Goal: Task Accomplishment & Management: Use online tool/utility

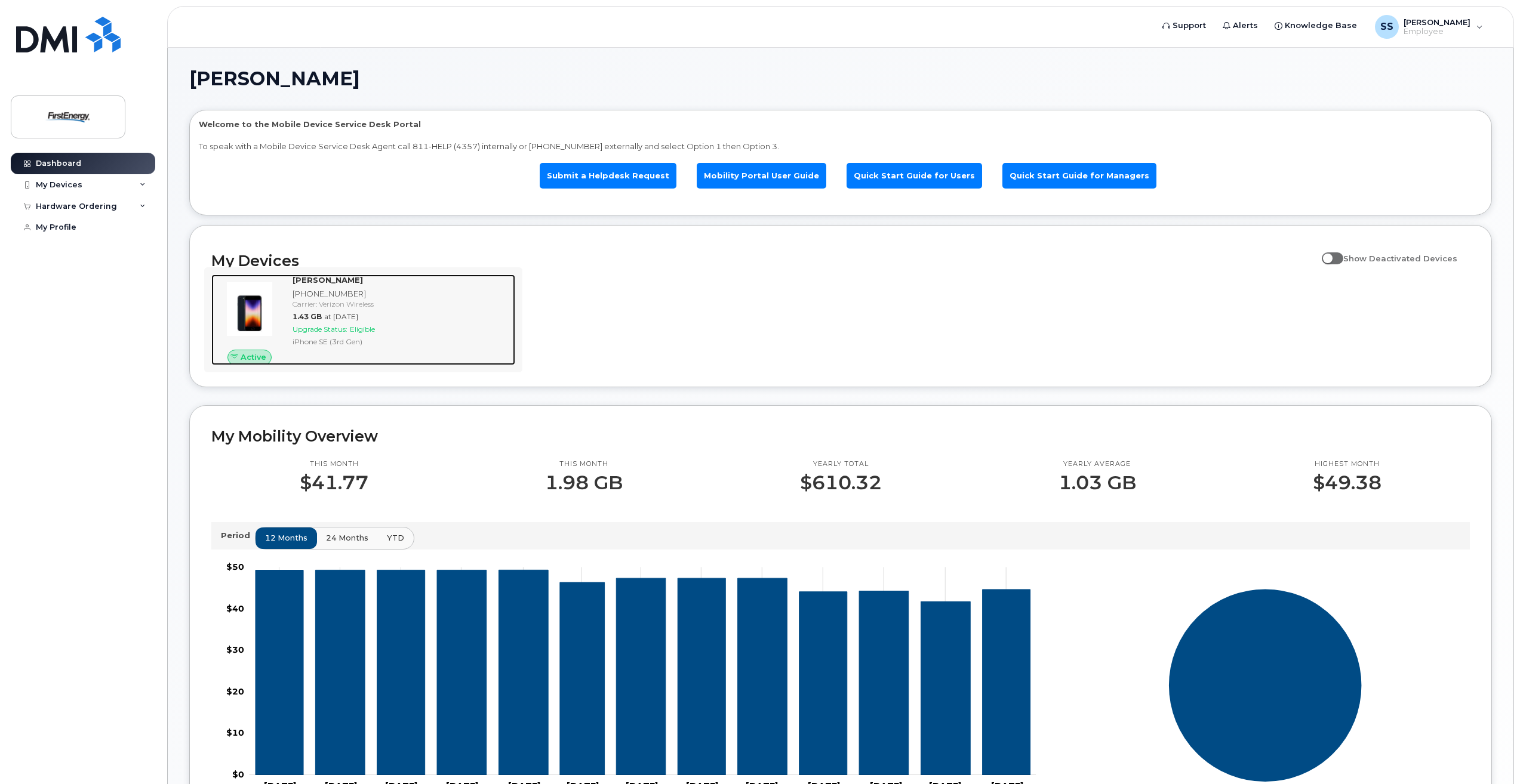
click at [327, 328] on span "Upgrade Status:" at bounding box center [319, 329] width 55 height 9
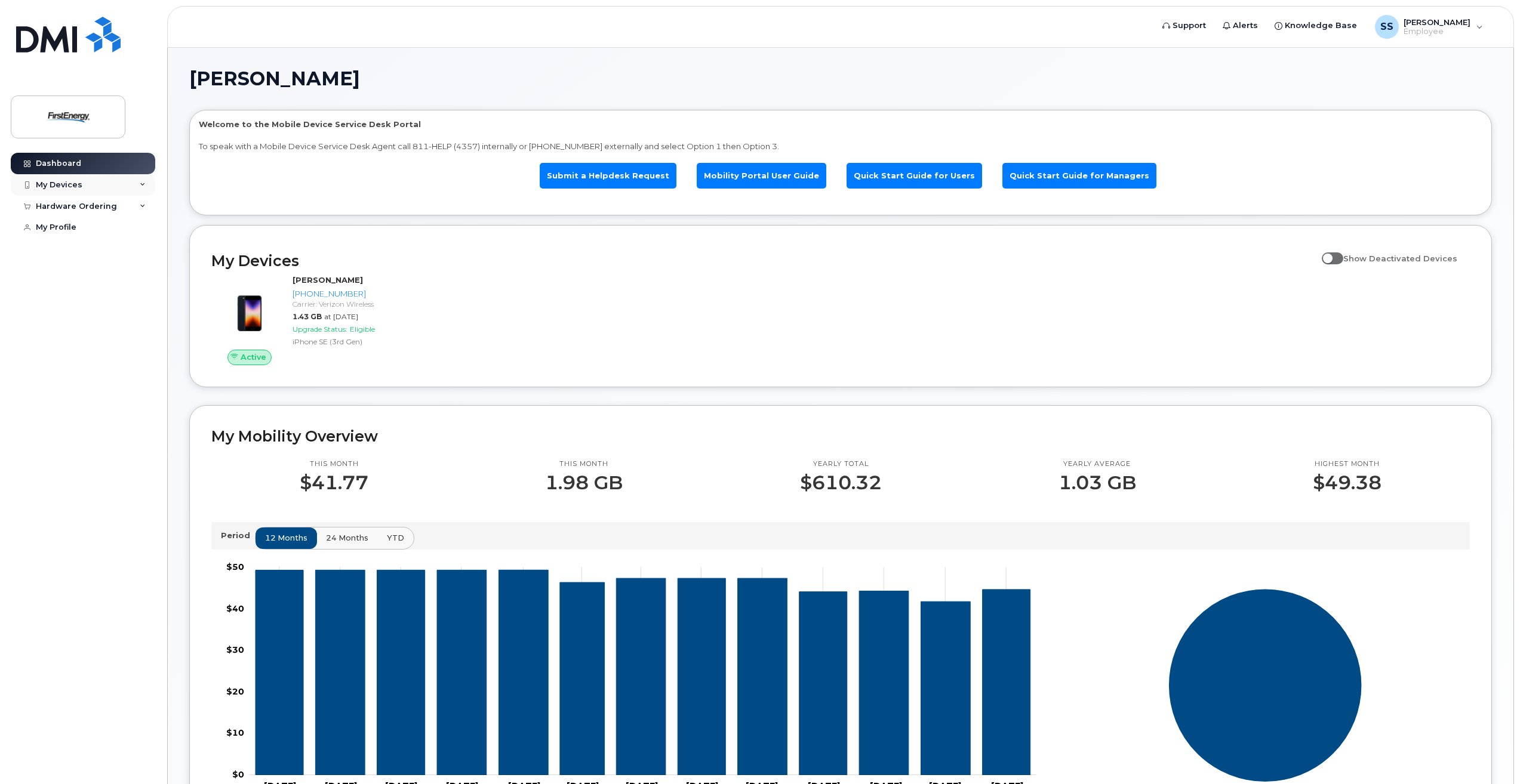
click at [52, 185] on div "My Devices" at bounding box center [59, 185] width 46 height 9
click at [84, 246] on div "([PERSON_NAME])" at bounding box center [109, 241] width 73 height 11
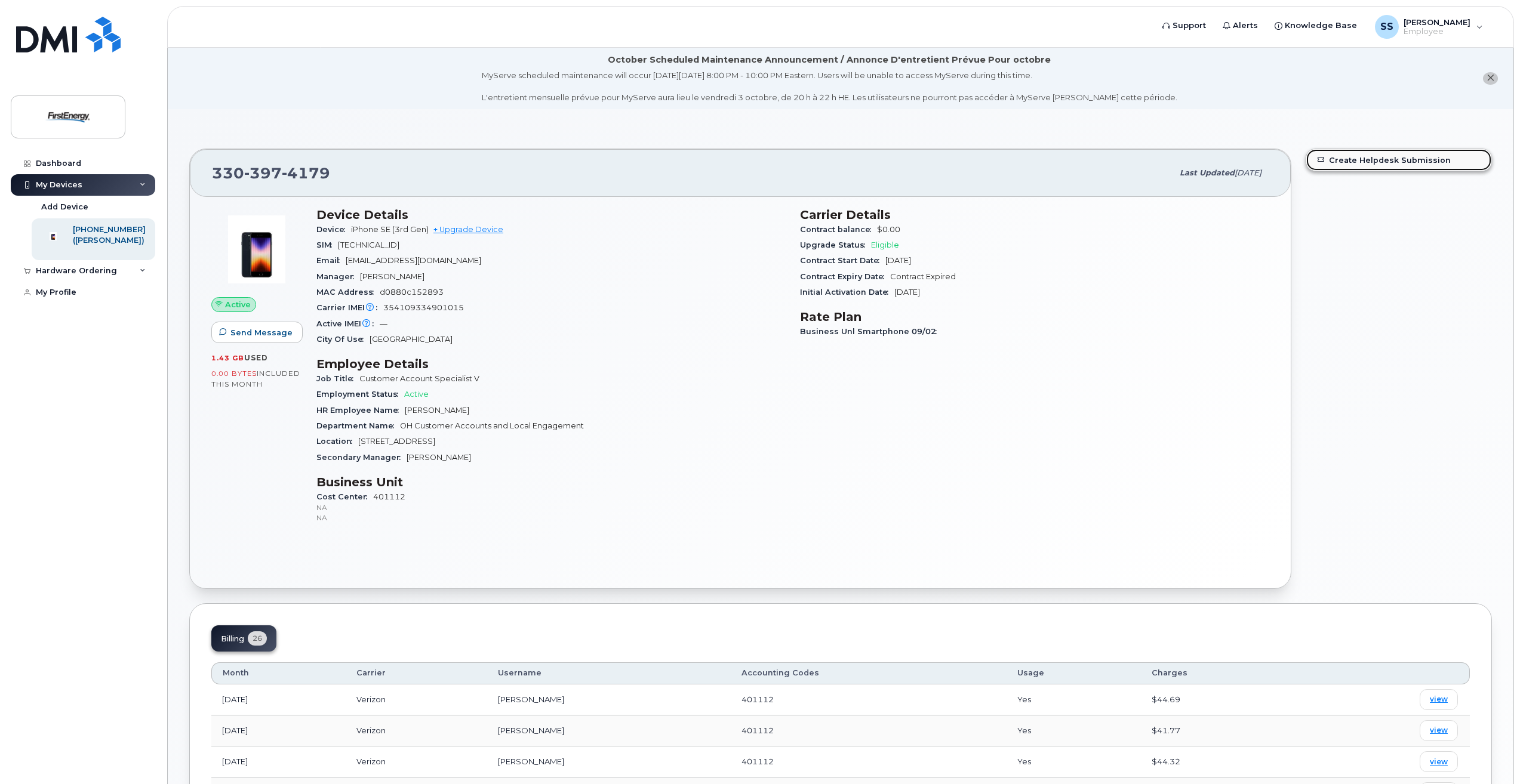
click at [1381, 158] on link "Create Helpdesk Submission" at bounding box center [1398, 160] width 185 height 22
